Goal: Information Seeking & Learning: Compare options

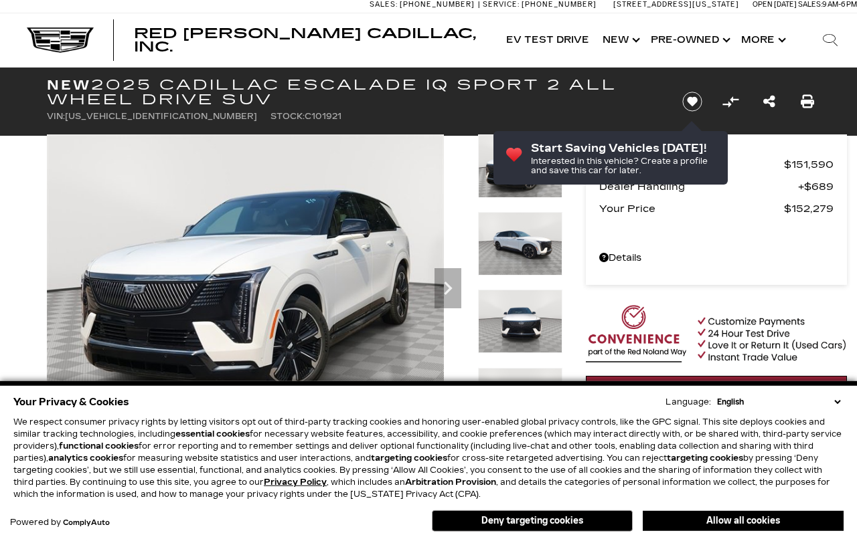
scroll to position [5, 0]
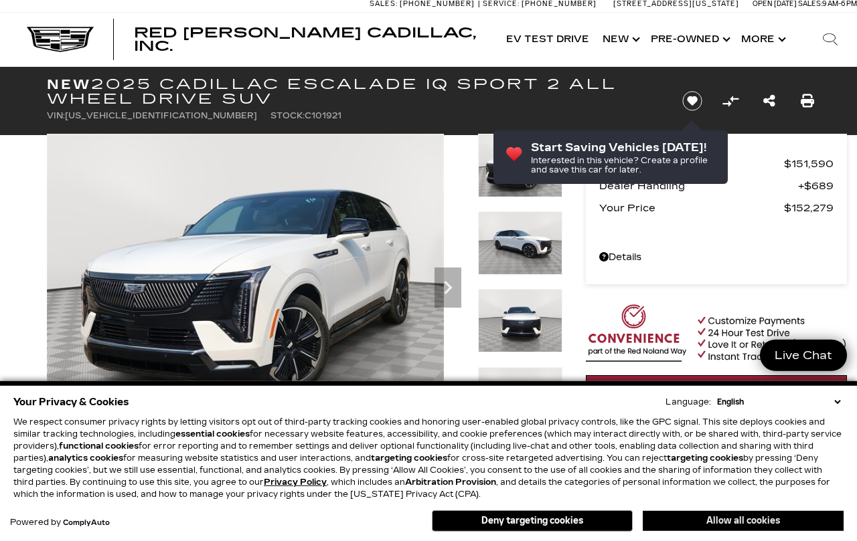
click at [772, 521] on button "Allow all cookies" at bounding box center [742, 521] width 201 height 20
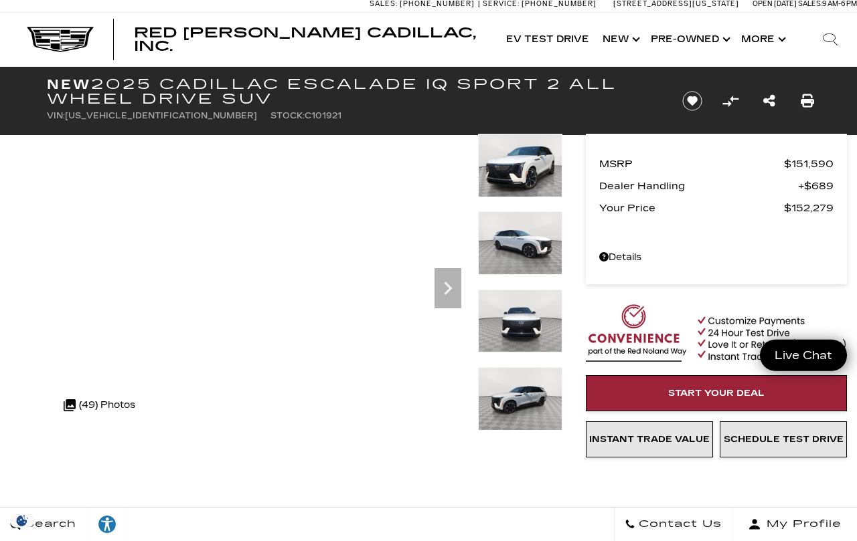
scroll to position [0, 0]
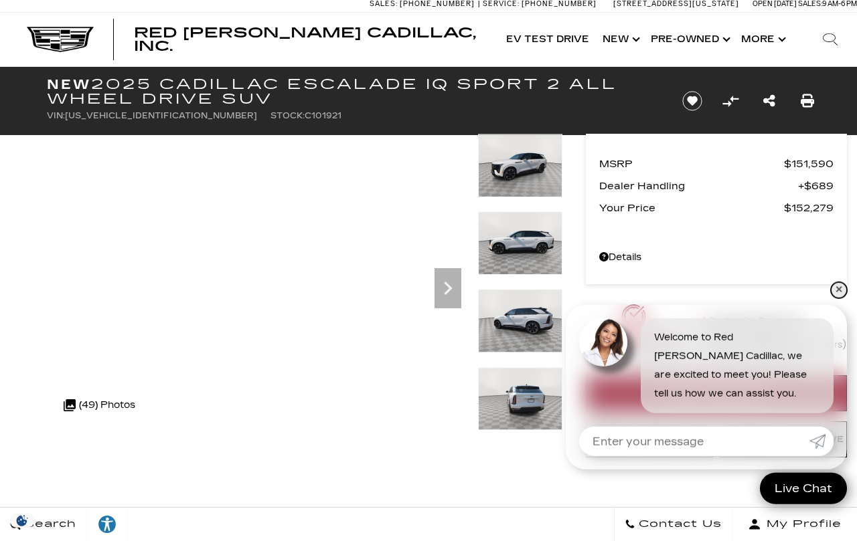
click at [837, 292] on link "✕" at bounding box center [838, 290] width 16 height 16
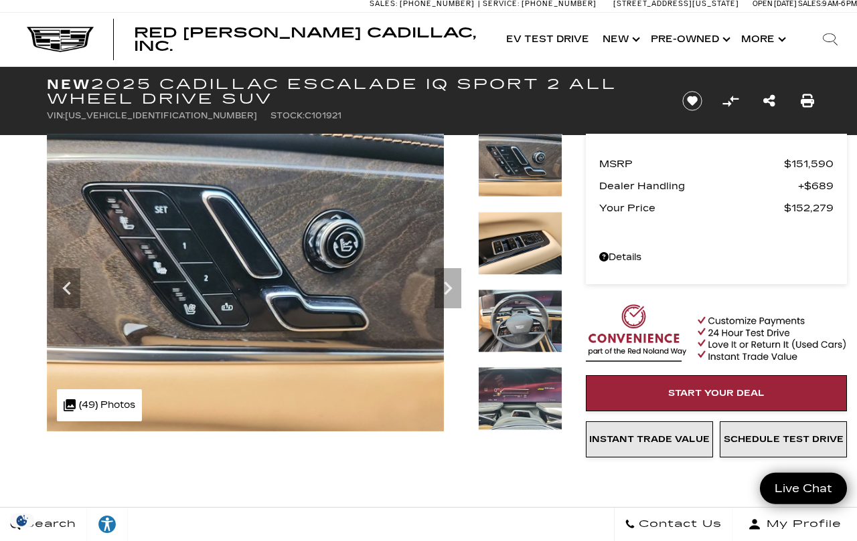
click at [523, 367] on img at bounding box center [520, 399] width 84 height 64
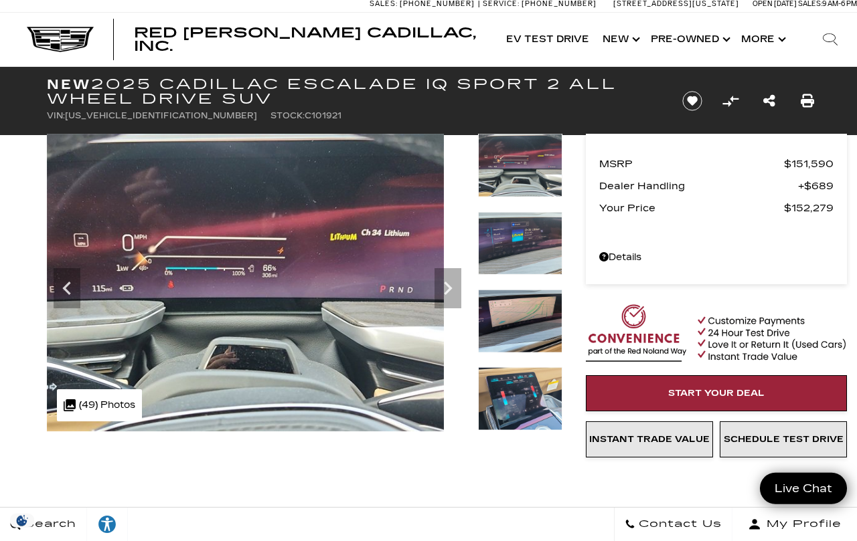
click at [530, 367] on img at bounding box center [520, 399] width 84 height 64
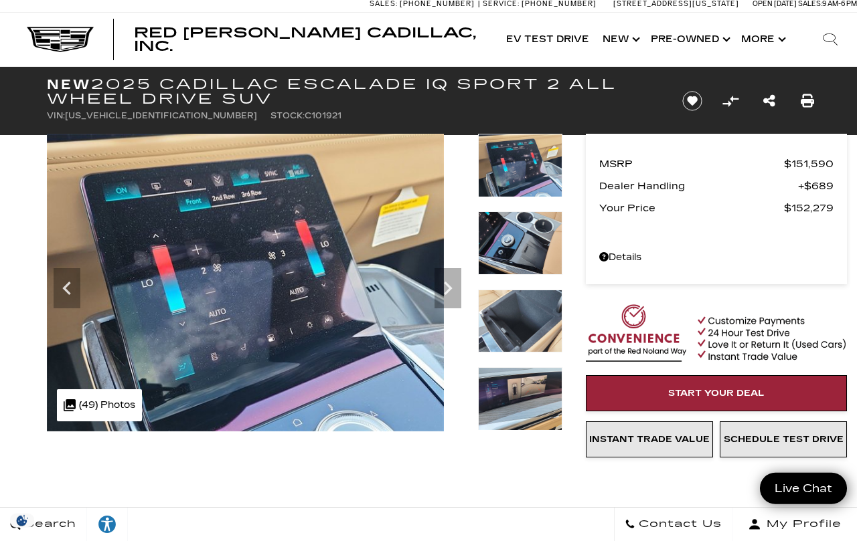
click at [542, 180] on img at bounding box center [520, 166] width 84 height 64
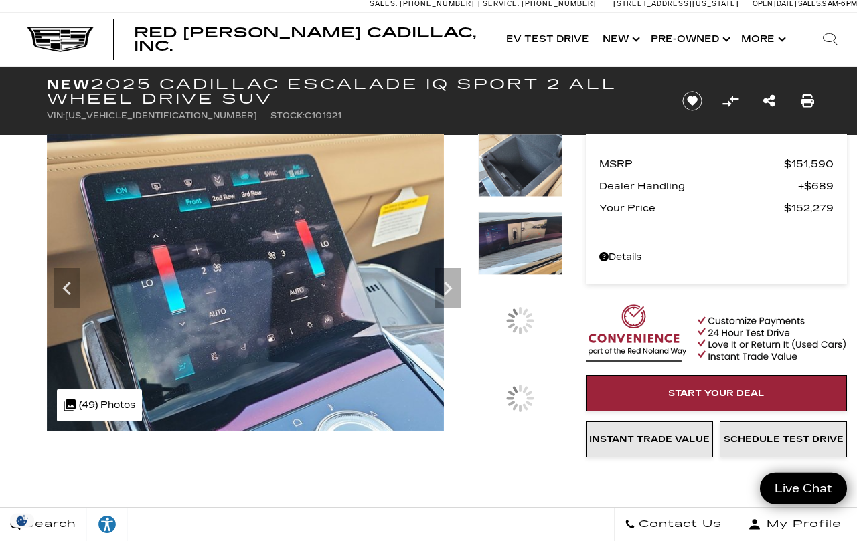
click at [536, 275] on img at bounding box center [520, 243] width 84 height 64
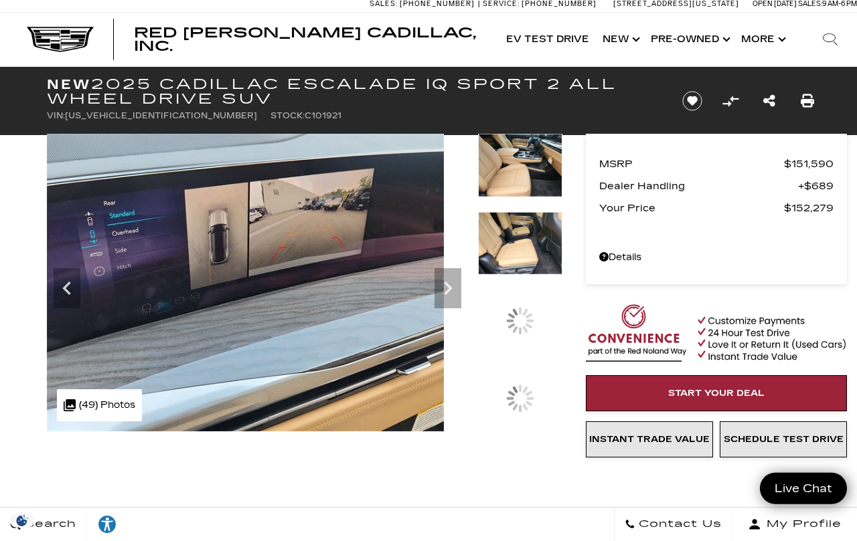
click at [521, 275] on img at bounding box center [520, 243] width 84 height 64
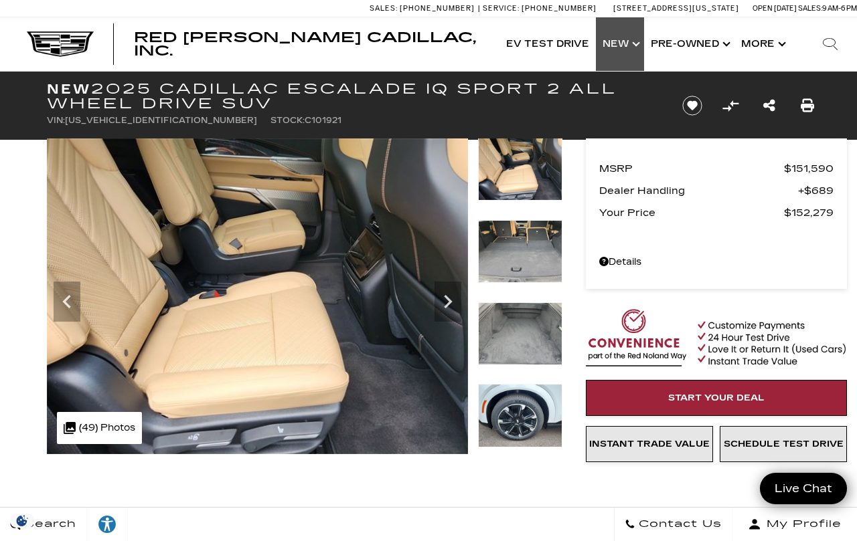
click at [618, 58] on link "Show New" at bounding box center [620, 44] width 48 height 54
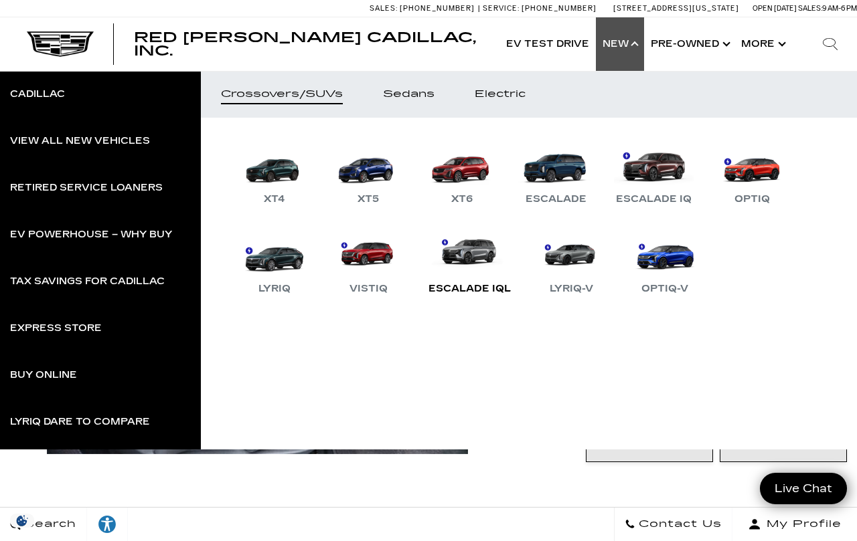
click at [480, 256] on link "Escalade IQL" at bounding box center [470, 263] width 96 height 70
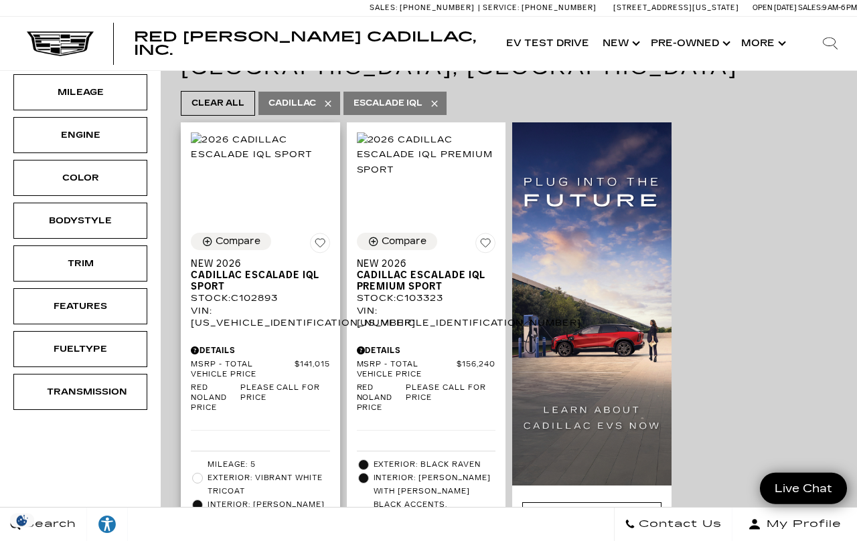
scroll to position [229, 0]
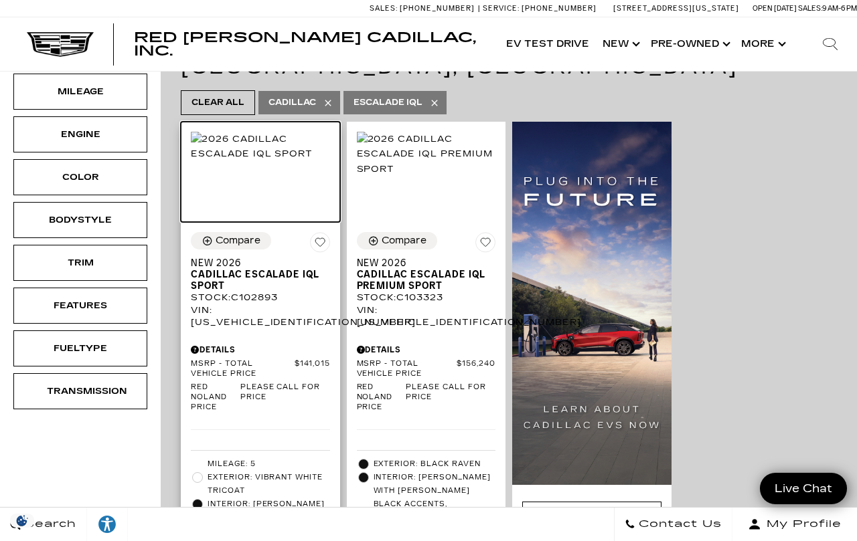
click at [258, 161] on img at bounding box center [260, 146] width 139 height 29
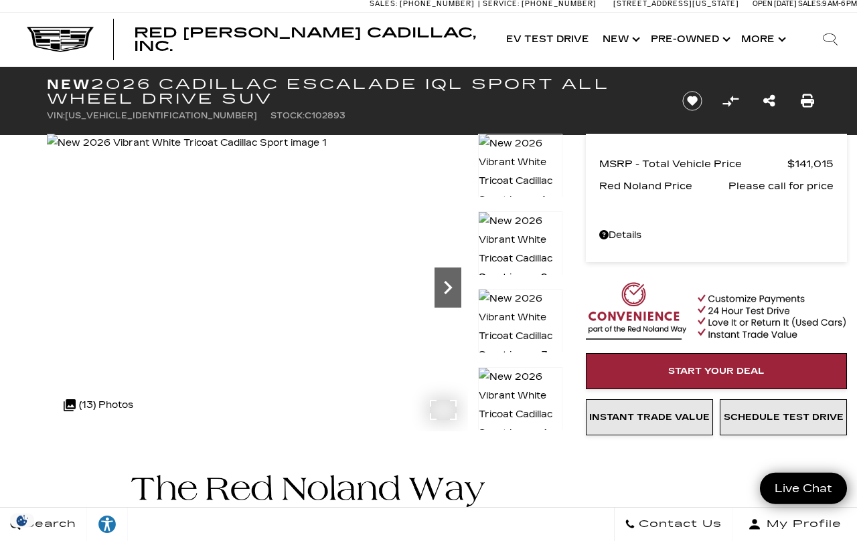
click at [461, 293] on icon "Next" at bounding box center [447, 287] width 27 height 27
click at [456, 294] on icon "Next" at bounding box center [447, 287] width 27 height 27
click at [456, 299] on icon "Next" at bounding box center [447, 287] width 27 height 27
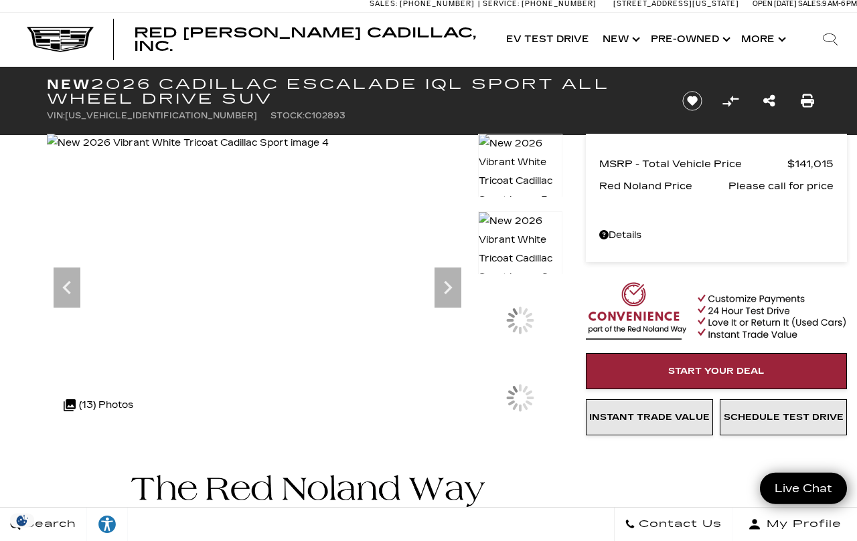
click at [551, 211] on div at bounding box center [520, 173] width 84 height 78
click at [531, 352] on div at bounding box center [520, 320] width 84 height 63
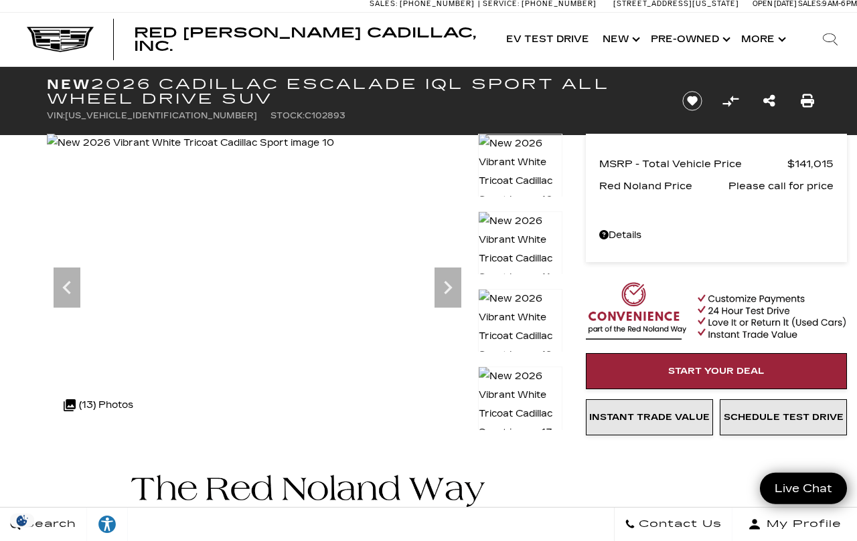
click at [531, 238] on img at bounding box center [520, 249] width 84 height 76
click at [524, 313] on img at bounding box center [520, 327] width 84 height 76
click at [527, 392] on img at bounding box center [520, 405] width 84 height 76
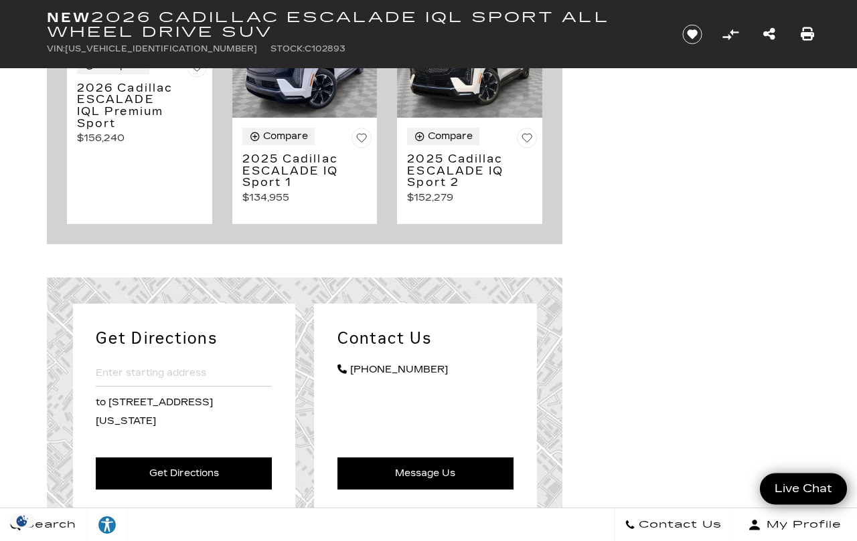
scroll to position [6226, 0]
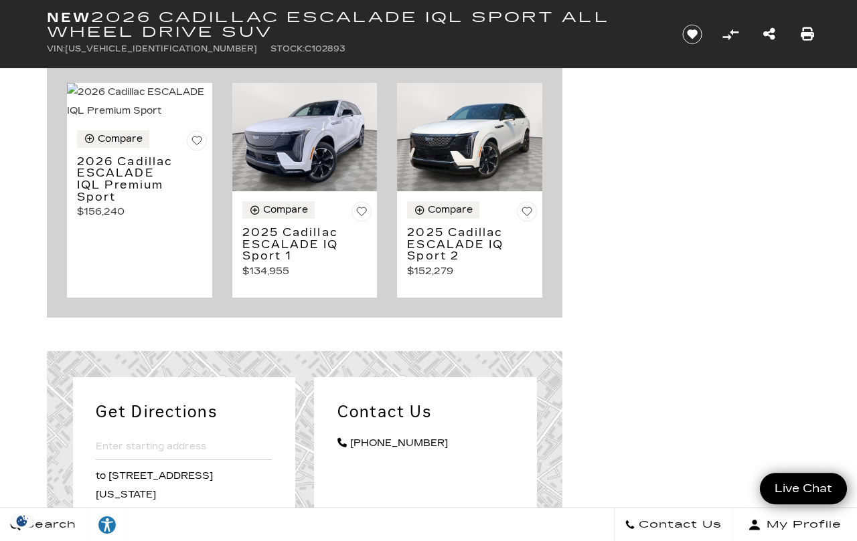
click at [286, 192] on img at bounding box center [304, 137] width 145 height 109
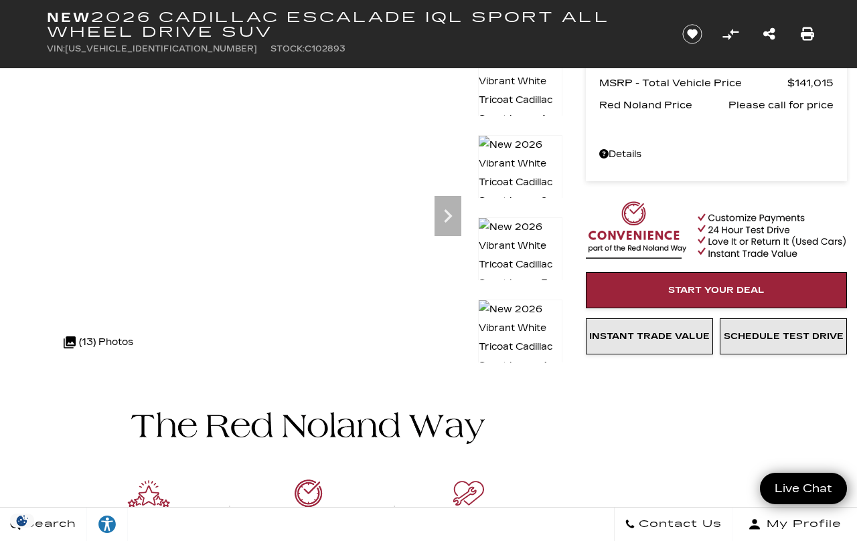
scroll to position [86, 0]
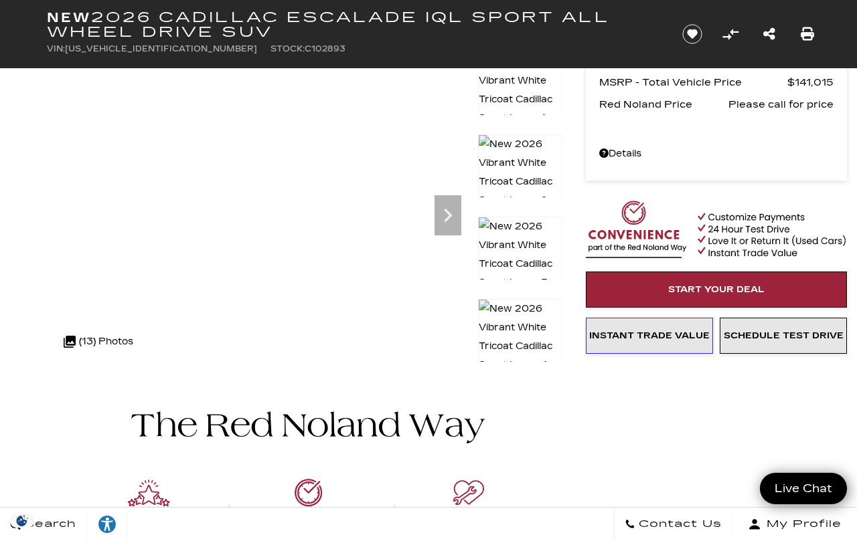
click at [658, 341] on span "Instant Trade Value" at bounding box center [649, 336] width 120 height 11
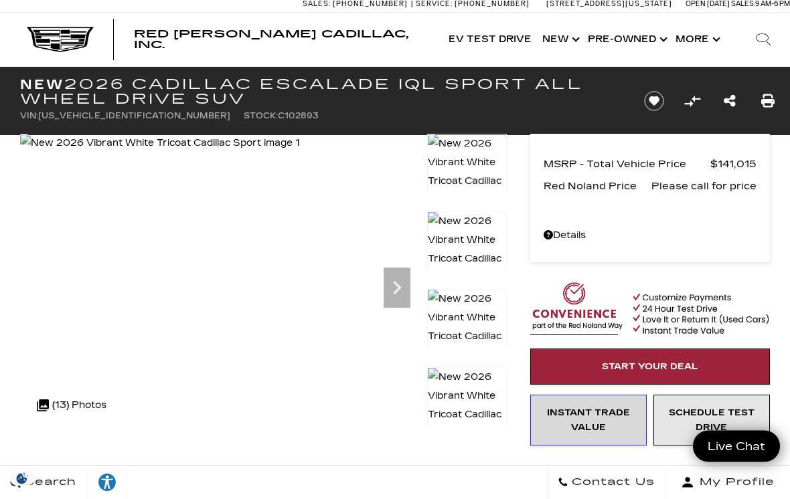
scroll to position [0, 0]
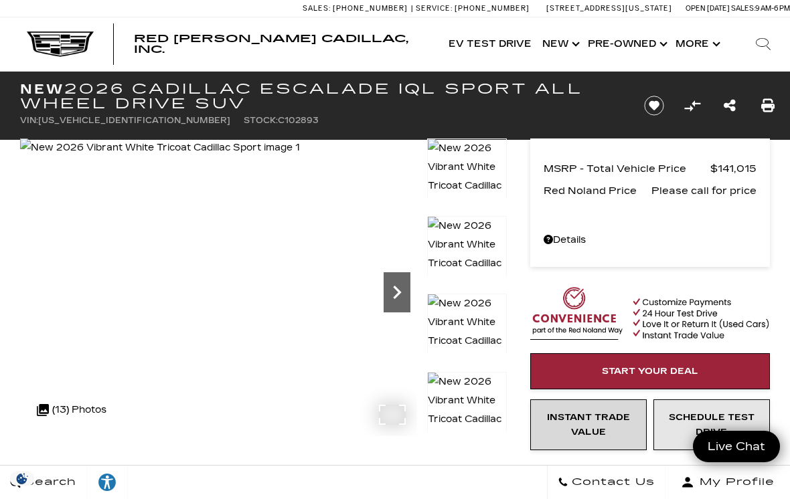
click at [404, 294] on icon "Next" at bounding box center [396, 292] width 27 height 27
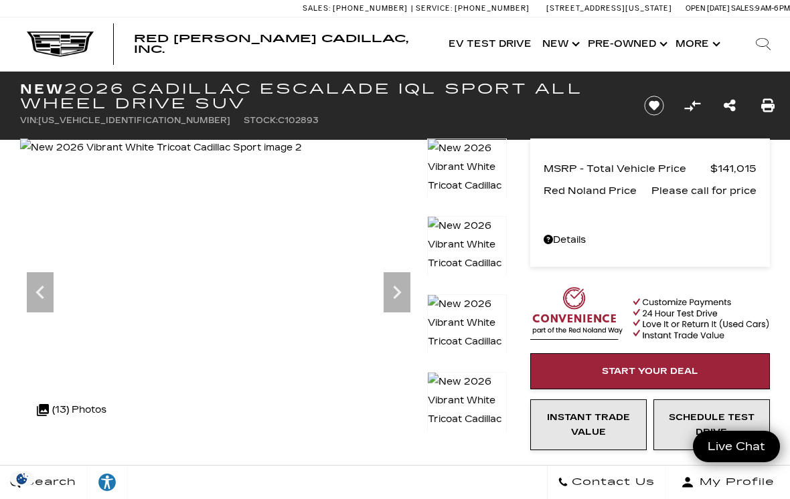
click at [560, 52] on link "Show New" at bounding box center [560, 44] width 46 height 54
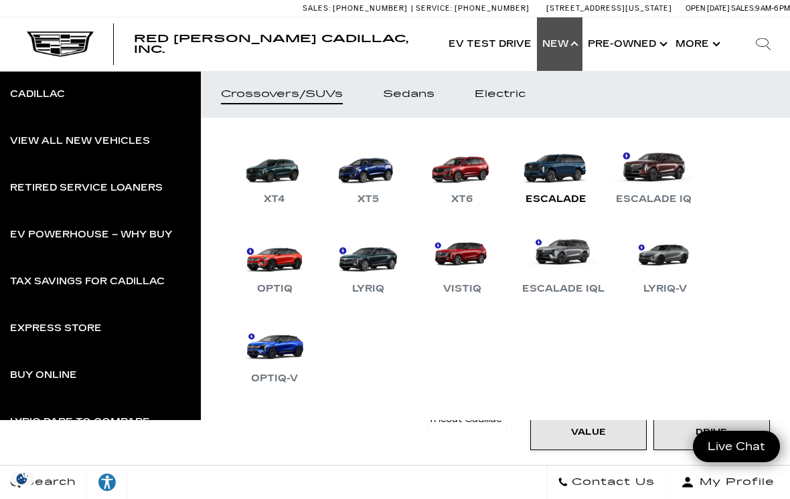
click at [560, 179] on link "Escalade" at bounding box center [555, 173] width 80 height 70
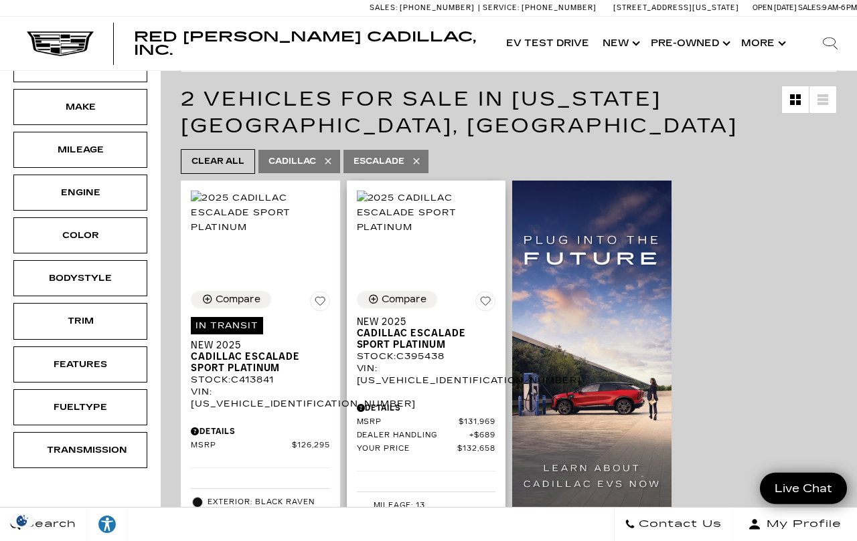
scroll to position [229, 0]
click at [426, 235] on img at bounding box center [426, 213] width 139 height 44
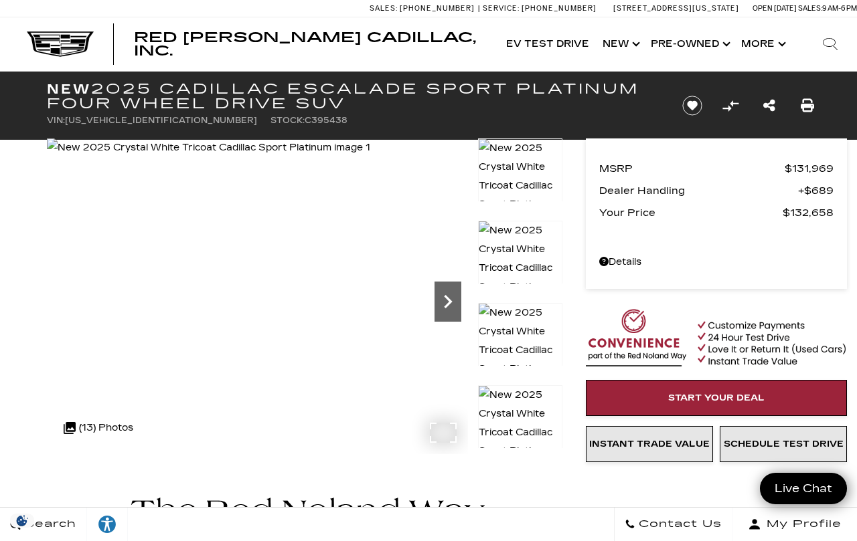
click at [449, 315] on icon "Next" at bounding box center [447, 301] width 27 height 27
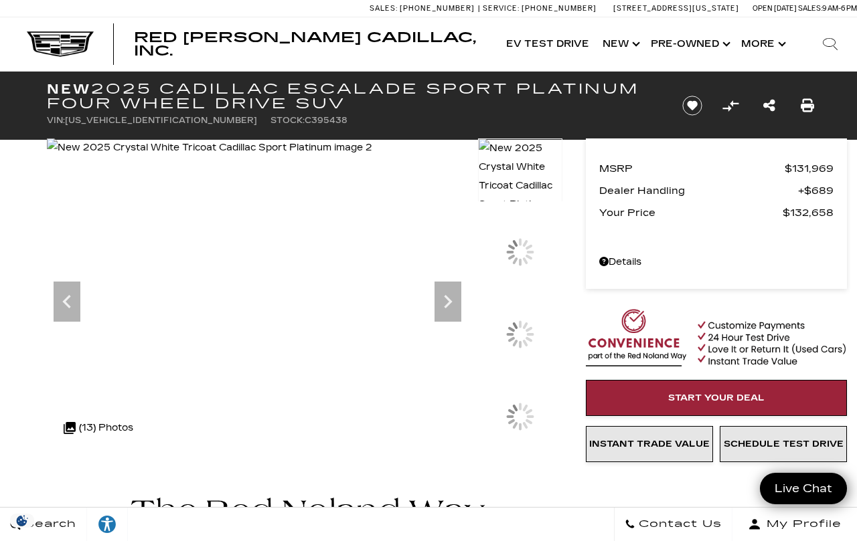
click at [523, 366] on div at bounding box center [520, 334] width 84 height 63
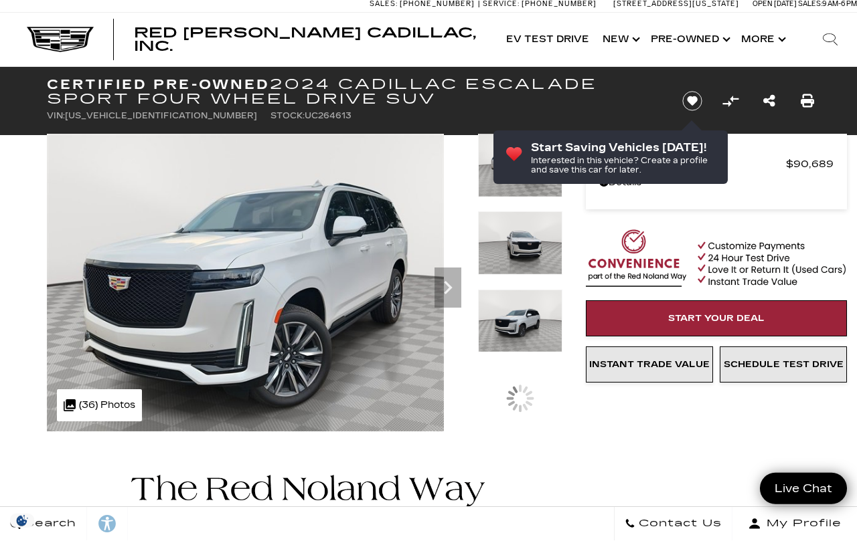
click at [549, 254] on img at bounding box center [520, 243] width 84 height 64
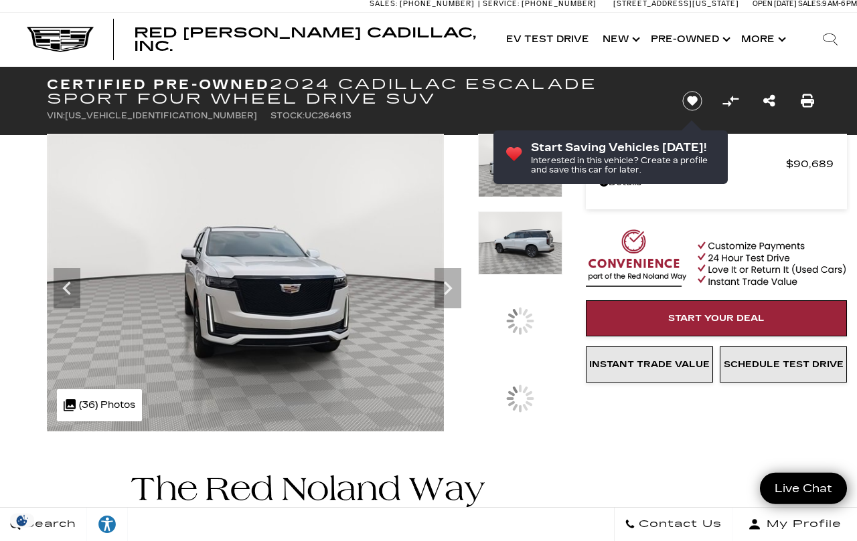
click at [542, 275] on img at bounding box center [520, 243] width 84 height 64
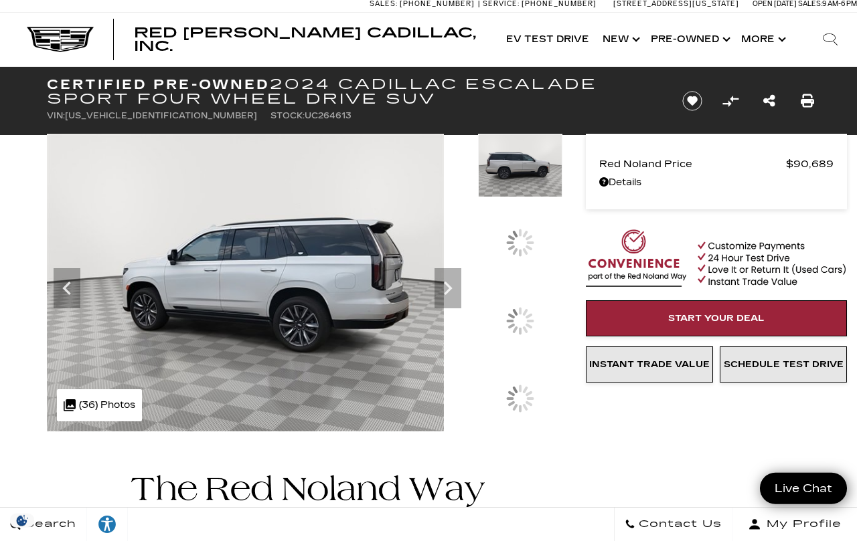
click at [529, 340] on div at bounding box center [520, 321] width 38 height 38
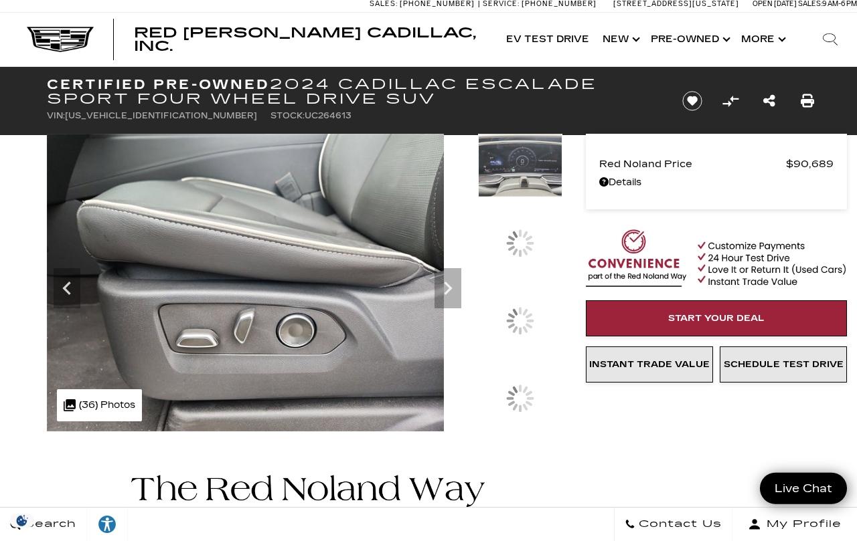
click at [530, 340] on div at bounding box center [520, 321] width 38 height 38
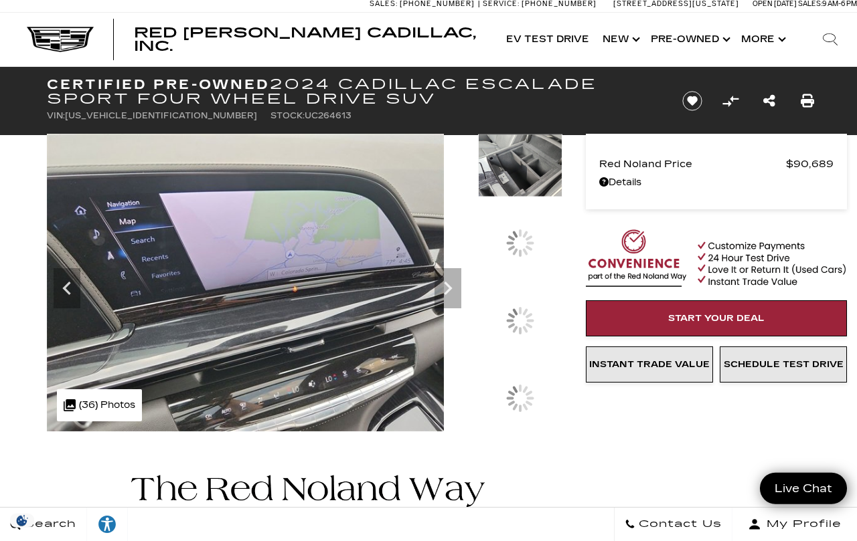
click at [534, 335] on div at bounding box center [520, 321] width 28 height 28
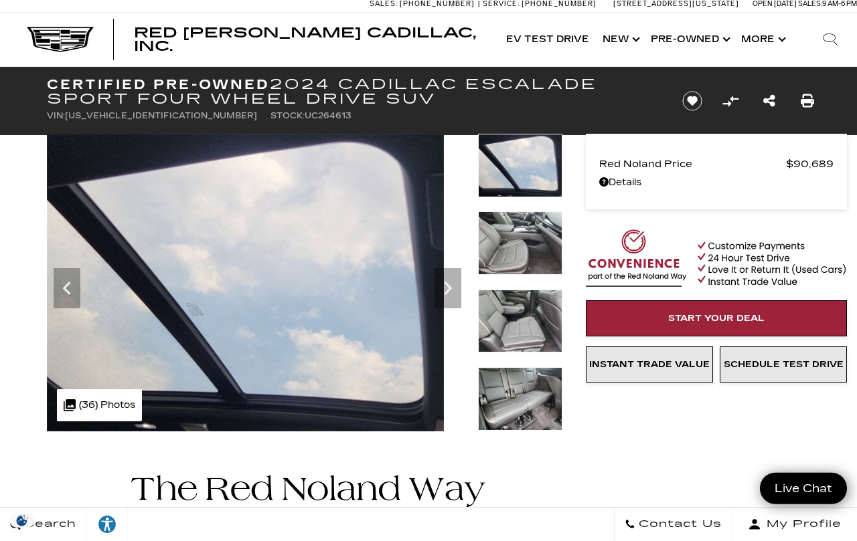
click at [525, 462] on div at bounding box center [520, 476] width 28 height 28
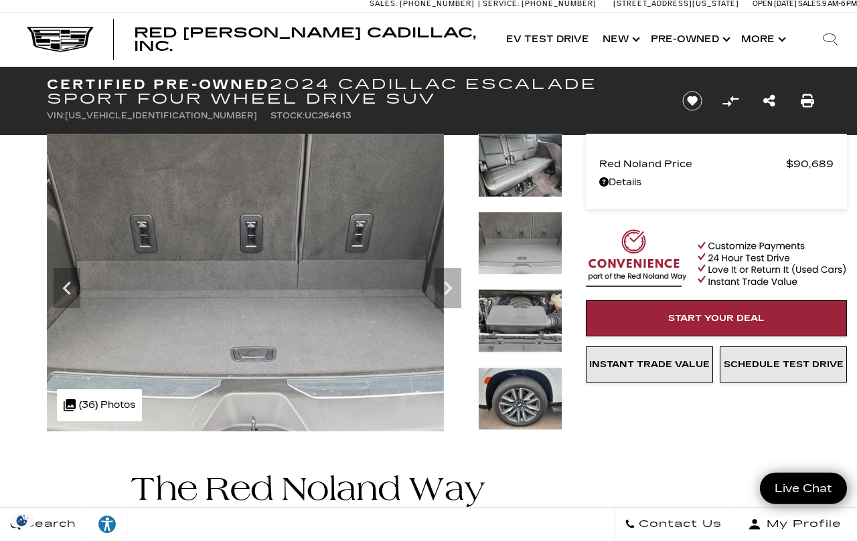
click at [534, 211] on div at bounding box center [520, 173] width 84 height 78
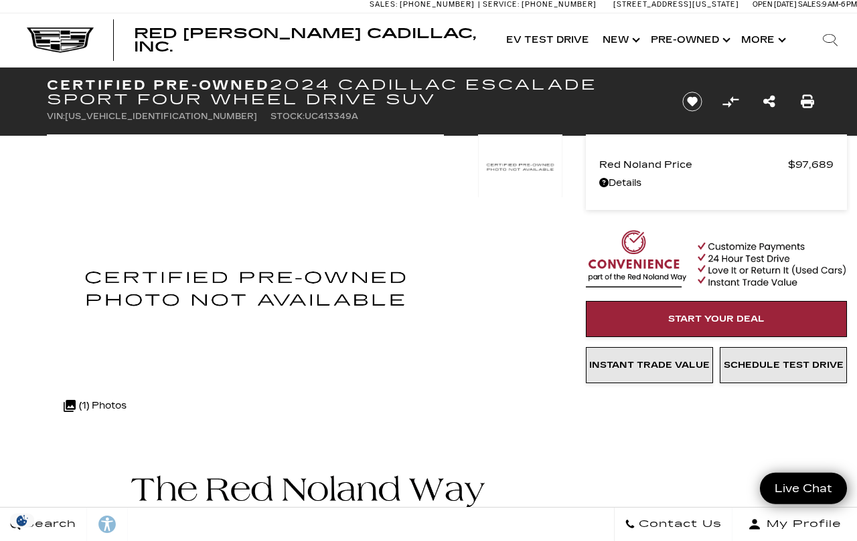
scroll to position [5, 0]
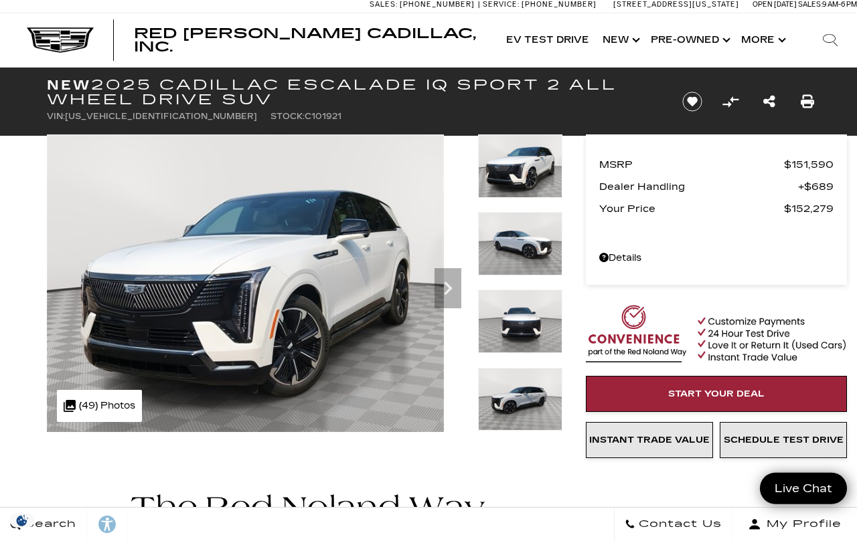
scroll to position [5, 0]
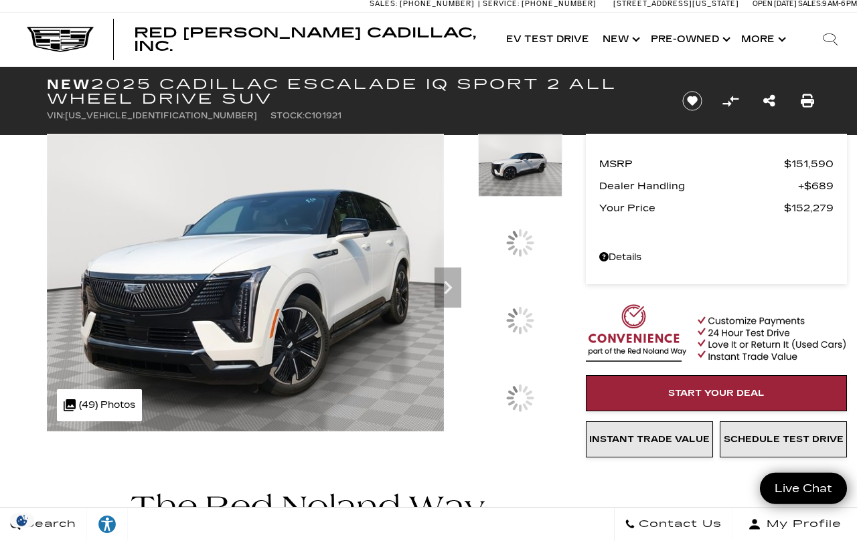
click at [538, 352] on div at bounding box center [520, 320] width 84 height 63
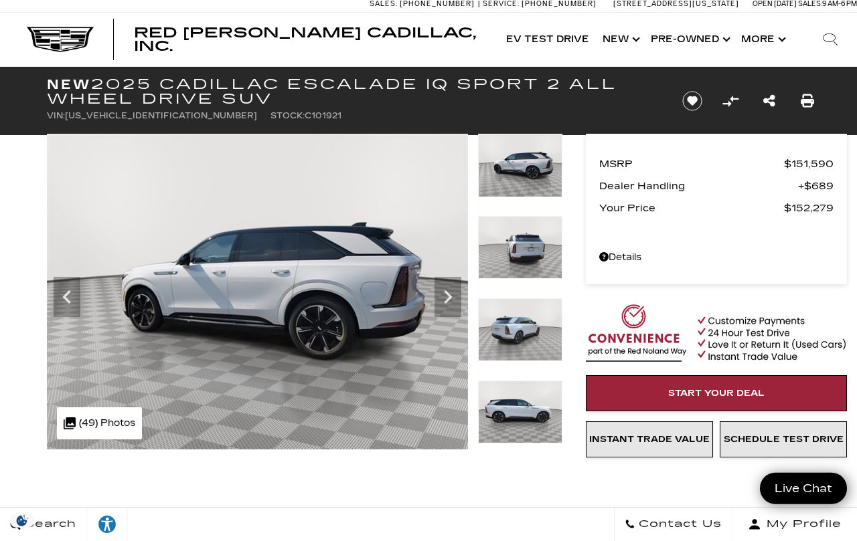
scroll to position [0, 0]
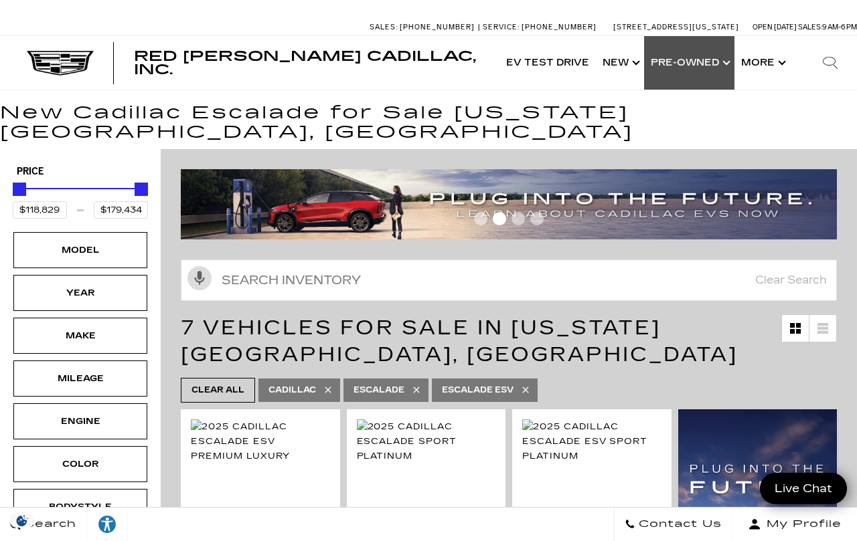
click at [695, 68] on link "Show Pre-Owned" at bounding box center [689, 63] width 90 height 54
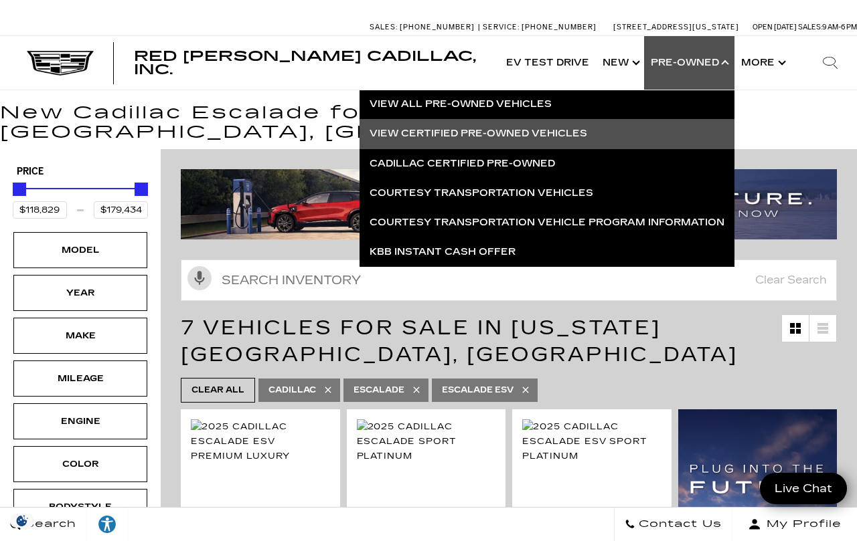
click at [569, 138] on link "View Certified Pre-Owned Vehicles" at bounding box center [546, 133] width 375 height 29
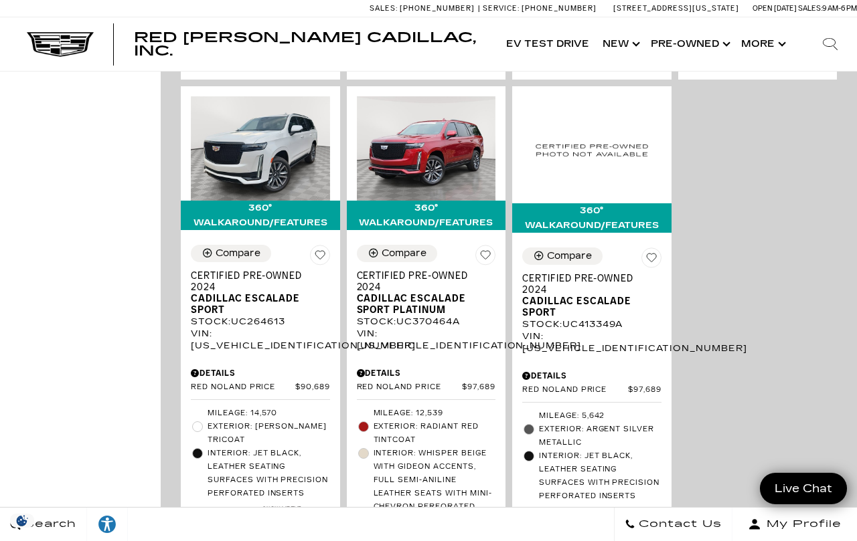
scroll to position [840, 0]
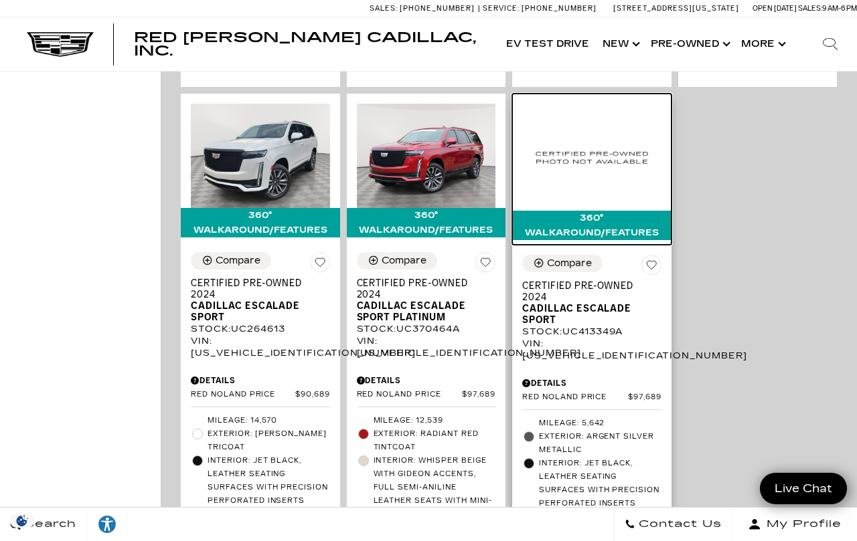
click at [622, 191] on img at bounding box center [591, 157] width 139 height 107
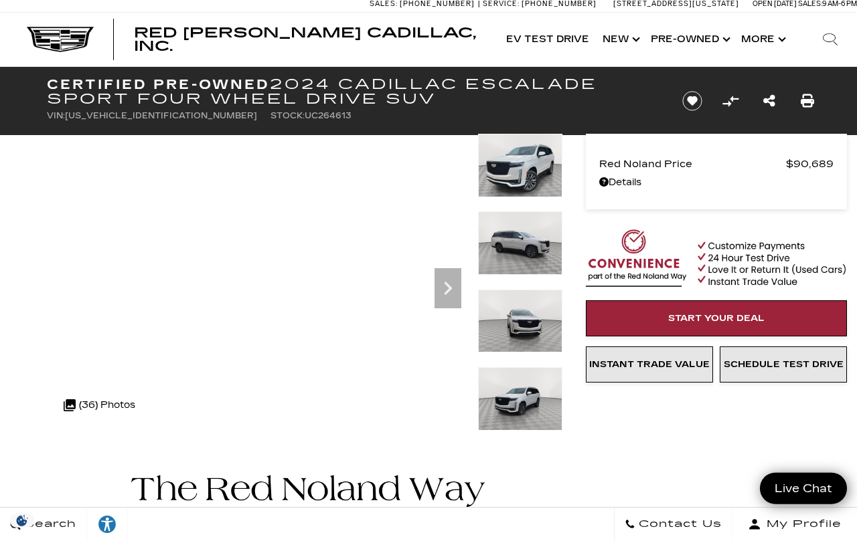
click at [531, 290] on img at bounding box center [520, 322] width 84 height 64
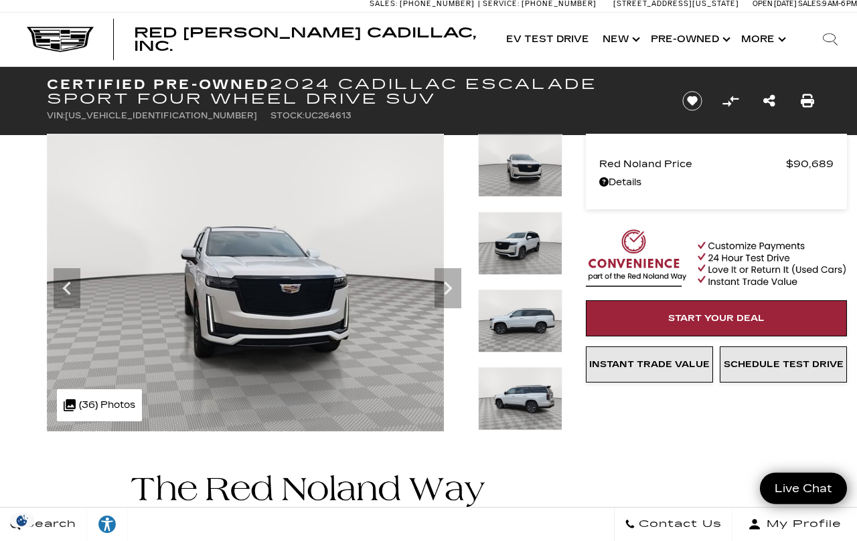
click at [539, 367] on img at bounding box center [520, 399] width 84 height 64
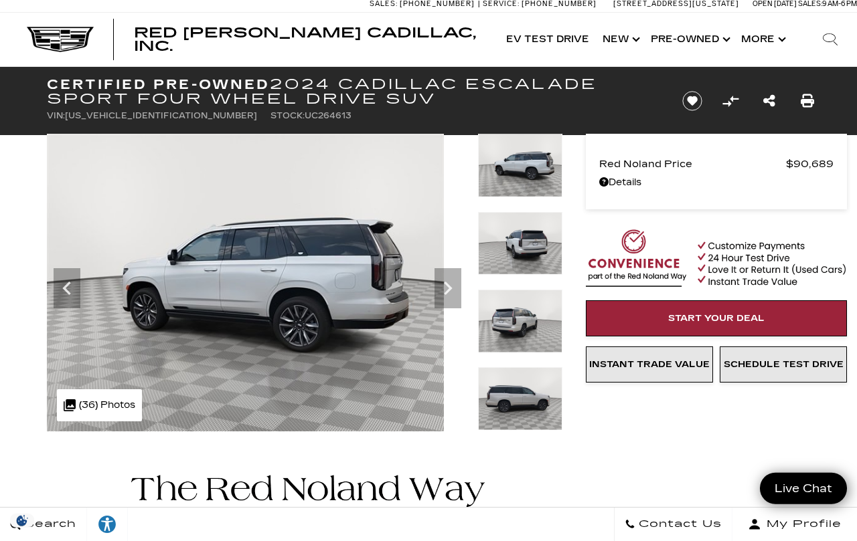
click at [535, 183] on img at bounding box center [520, 166] width 84 height 64
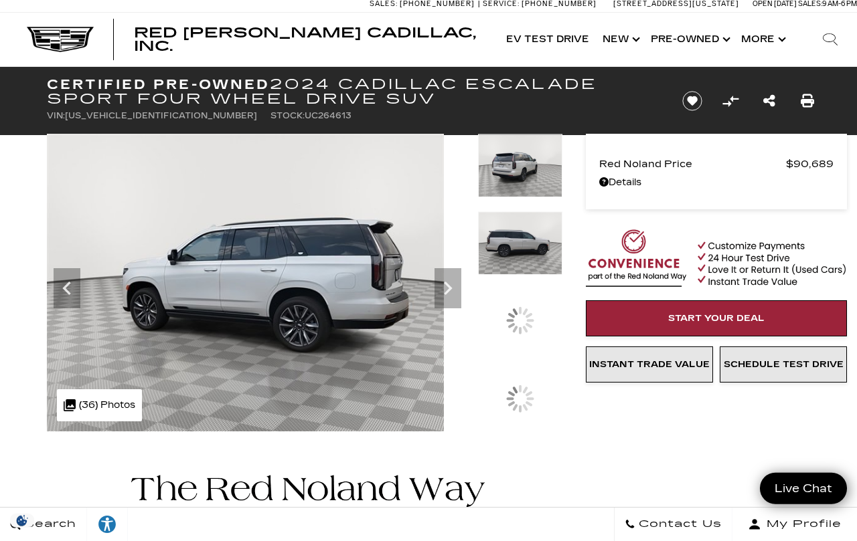
click at [538, 275] on img at bounding box center [520, 243] width 84 height 64
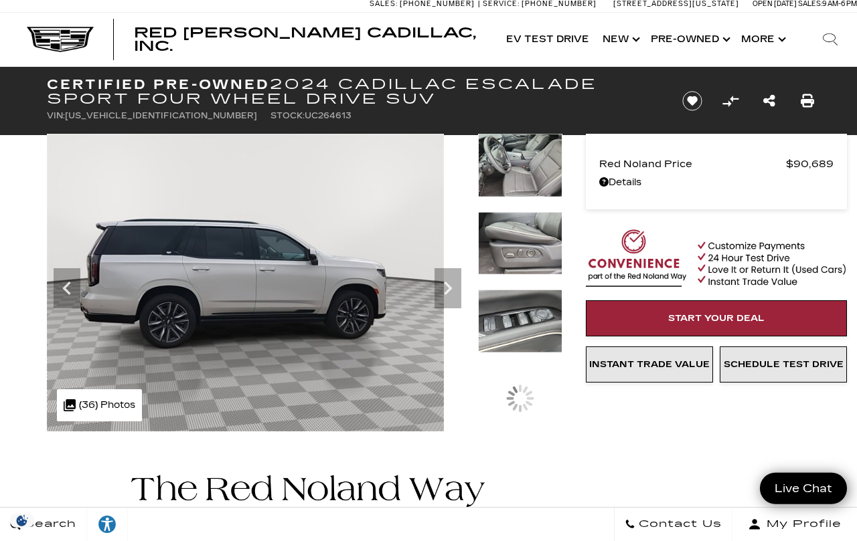
click at [537, 275] on img at bounding box center [520, 243] width 84 height 64
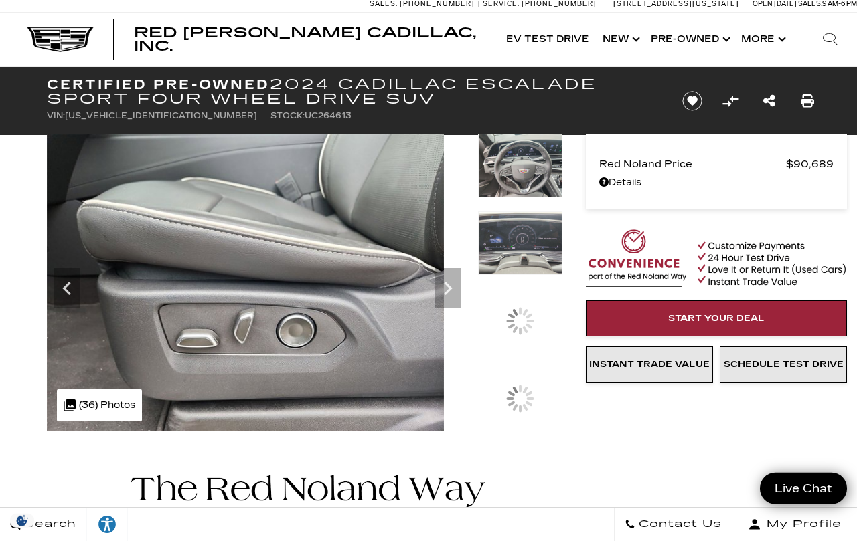
click at [533, 339] on div at bounding box center [520, 321] width 84 height 63
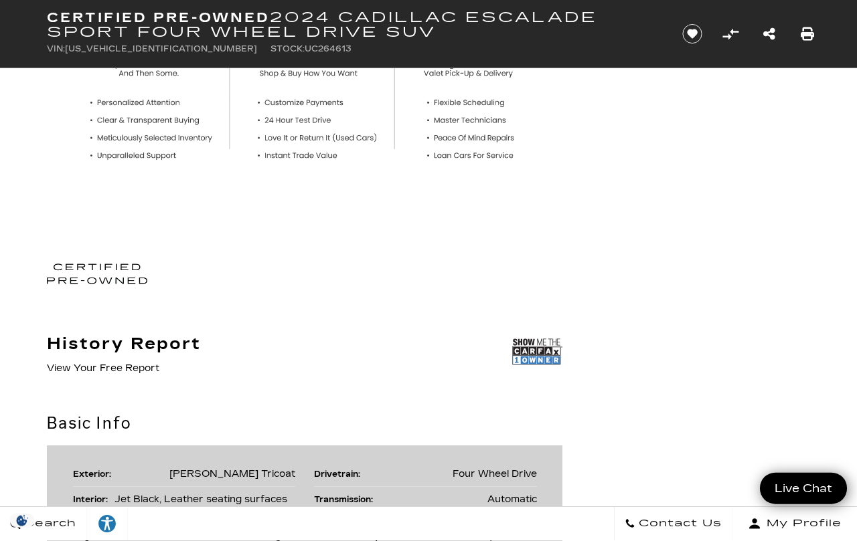
scroll to position [481, 0]
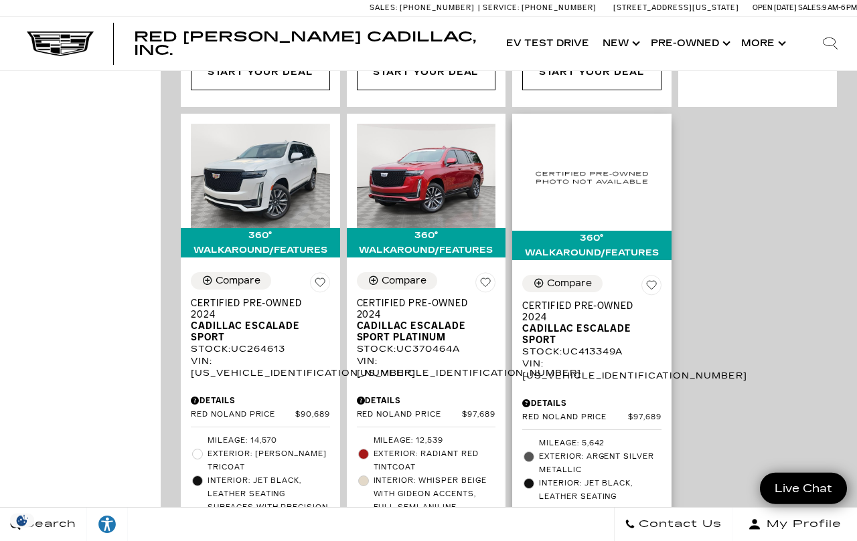
scroll to position [820, 0]
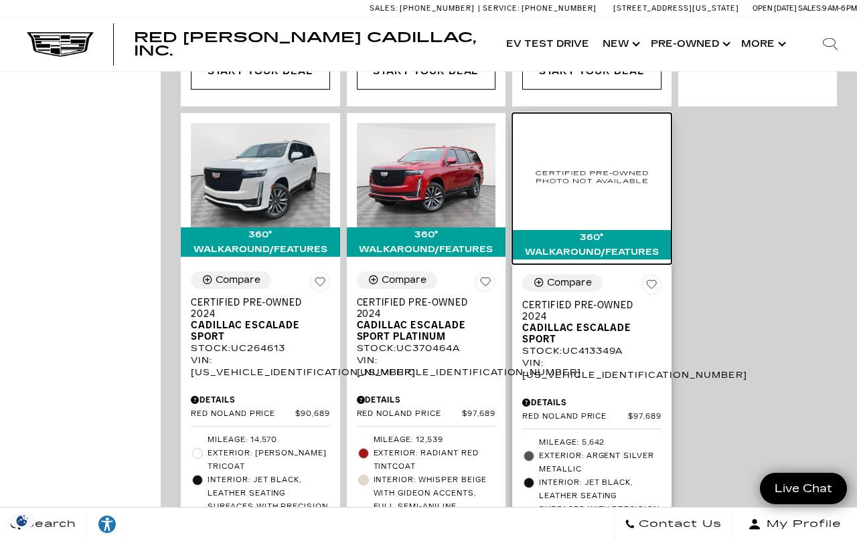
click at [609, 212] on img at bounding box center [591, 176] width 139 height 107
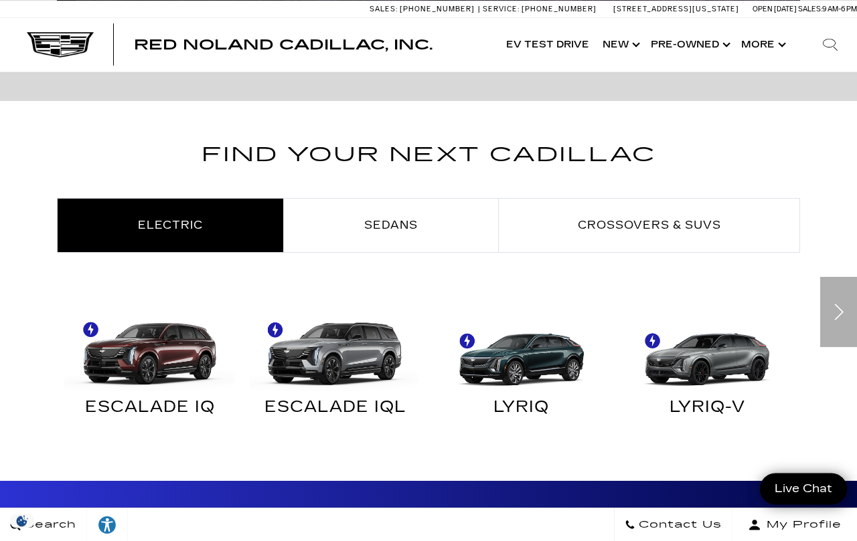
scroll to position [633, 0]
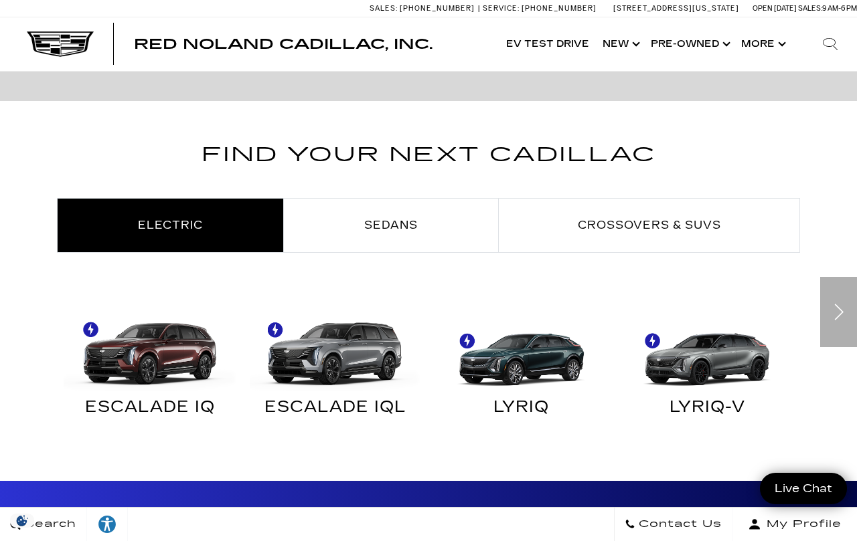
click at [845, 316] on div "Next slide" at bounding box center [838, 312] width 37 height 70
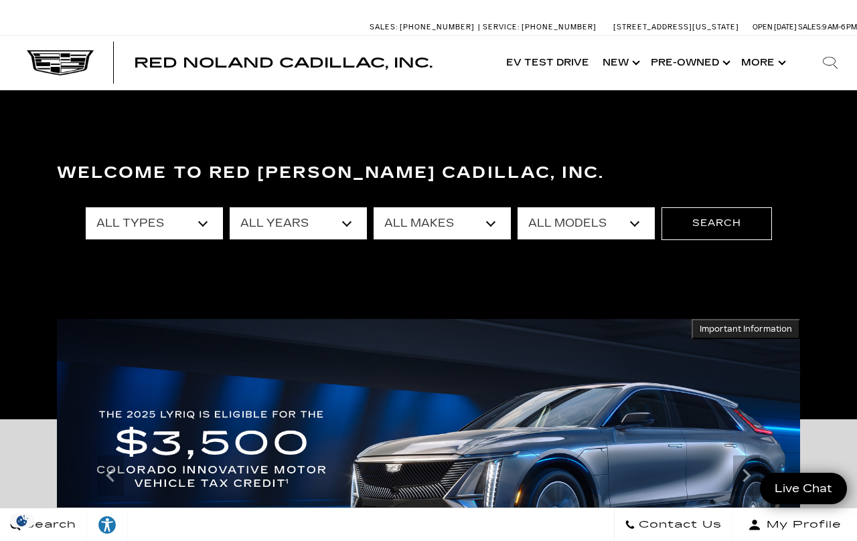
scroll to position [0, 0]
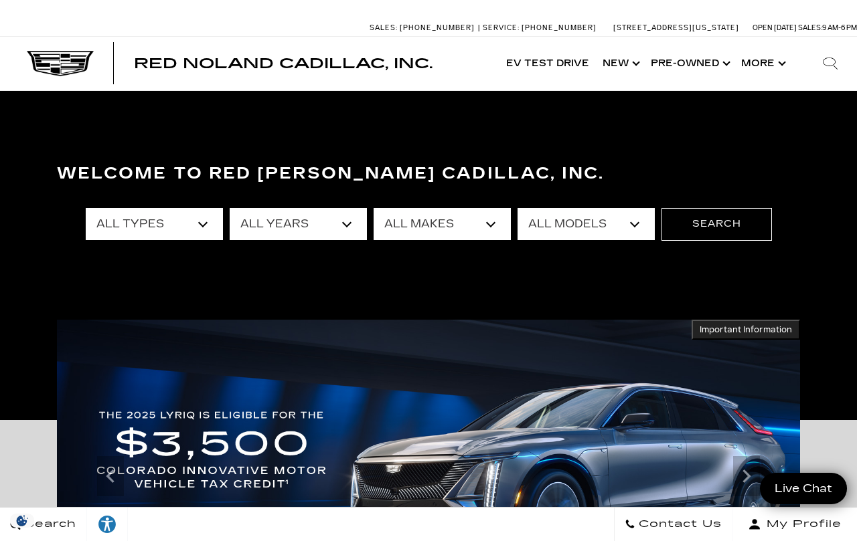
click at [470, 222] on select "All Makes Audi BMW Cadillac Chevrolet Dodge Ford GMC Honda Jeep Lexus Mercedes-…" at bounding box center [441, 224] width 137 height 32
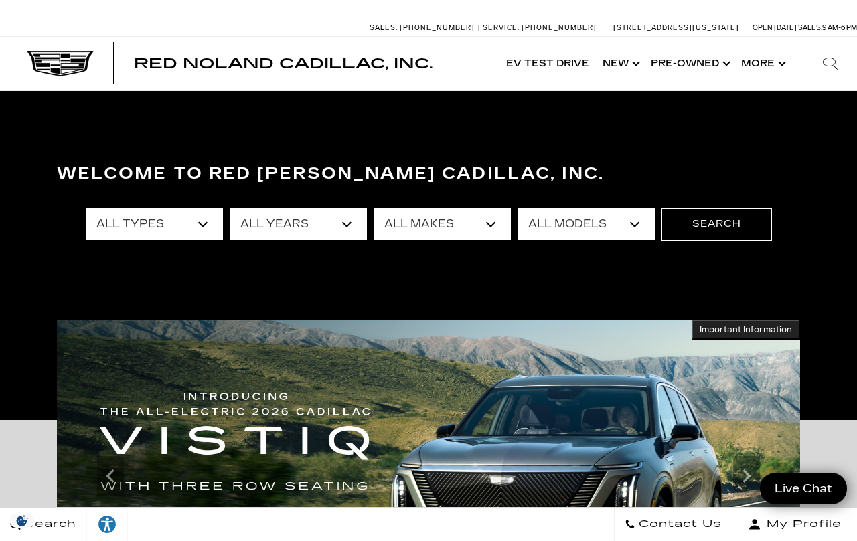
select select "Cadillac"
click at [620, 222] on select "All Models CT4 CT5 Escalade Escalade ESV ESCALADE IQ ESCALADE IQL LYRIQ OPTIQ V…" at bounding box center [585, 224] width 137 height 32
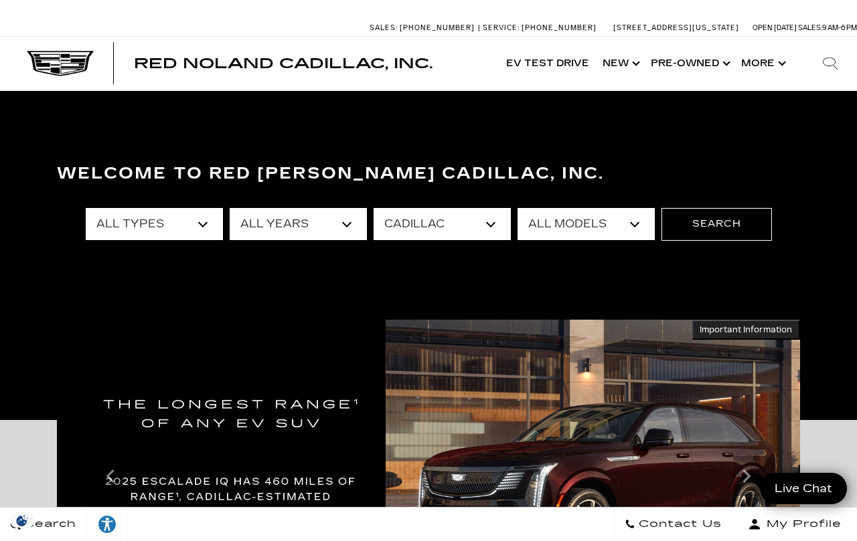
select select "Escalade ESV"
click at [284, 222] on select "All Years 2025" at bounding box center [298, 224] width 137 height 32
select select "2025"
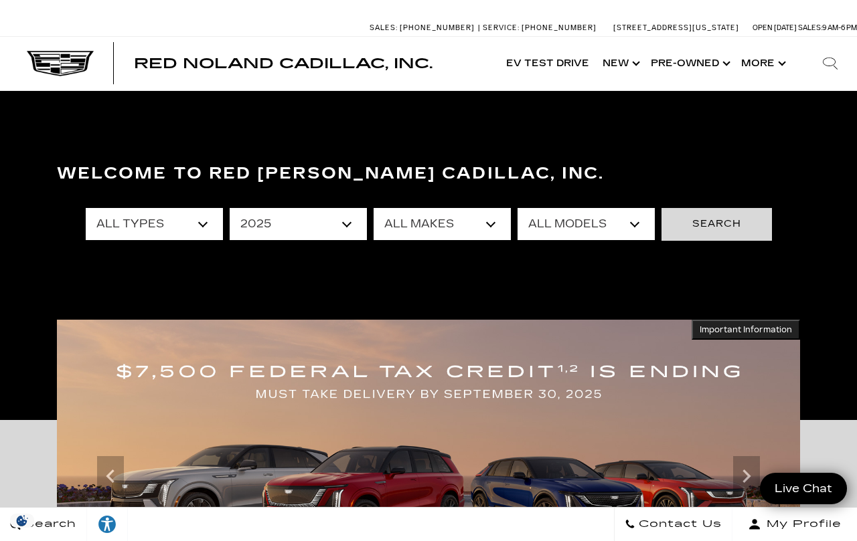
click at [725, 234] on button "Search" at bounding box center [716, 224] width 110 height 32
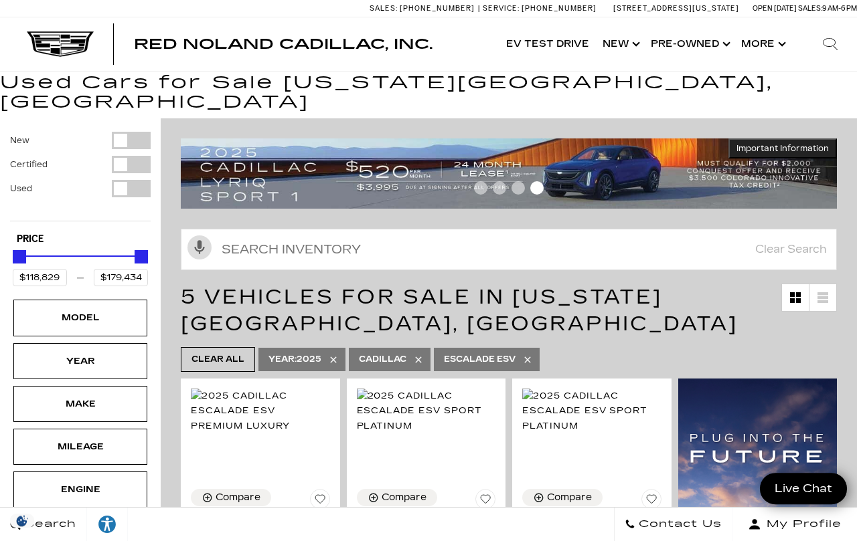
scroll to position [10, 0]
